Goal: Register for event/course

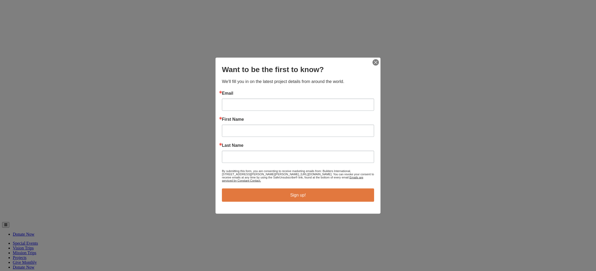
click at [374, 64] on img "button" at bounding box center [375, 62] width 7 height 7
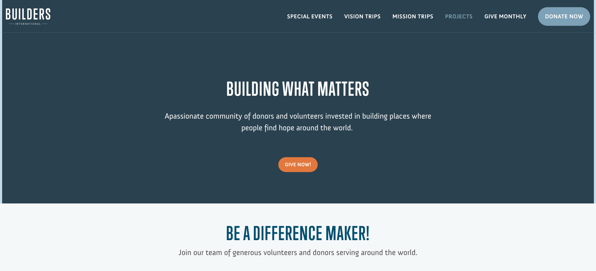
click at [450, 19] on link "Projects" at bounding box center [459, 16] width 39 height 15
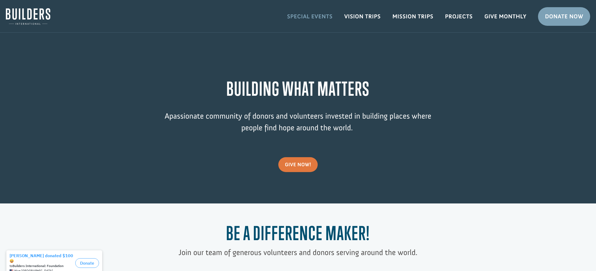
click at [327, 18] on link "Special Events" at bounding box center [309, 16] width 57 height 15
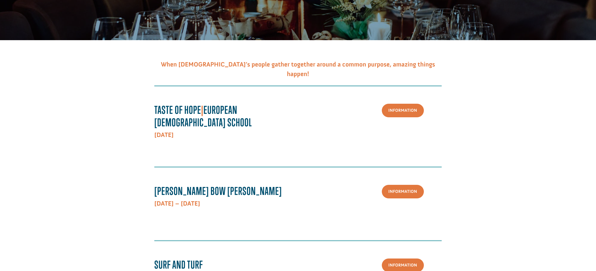
scroll to position [95, 0]
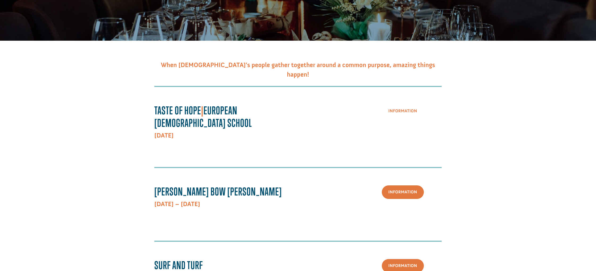
click at [401, 114] on link "Information" at bounding box center [403, 111] width 42 height 14
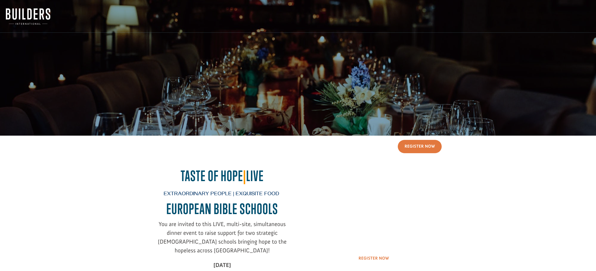
click at [368, 265] on link "Register Now" at bounding box center [374, 259] width 44 height 14
